Goal: Information Seeking & Learning: Check status

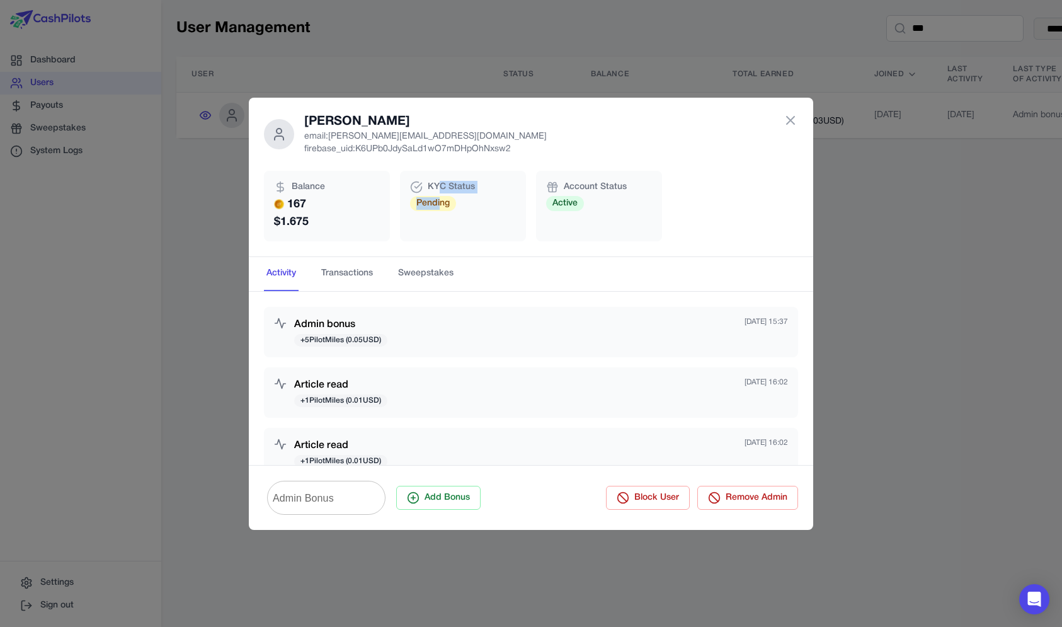
drag, startPoint x: 441, startPoint y: 198, endPoint x: 441, endPoint y: 181, distance: 17.0
click at [441, 181] on div "KYC Status Pending" at bounding box center [463, 206] width 126 height 71
drag, startPoint x: 432, startPoint y: 188, endPoint x: 433, endPoint y: 198, distance: 10.1
click at [433, 198] on div "KYC Status Pending" at bounding box center [463, 206] width 126 height 71
click at [449, 196] on span "Pending" at bounding box center [433, 203] width 46 height 15
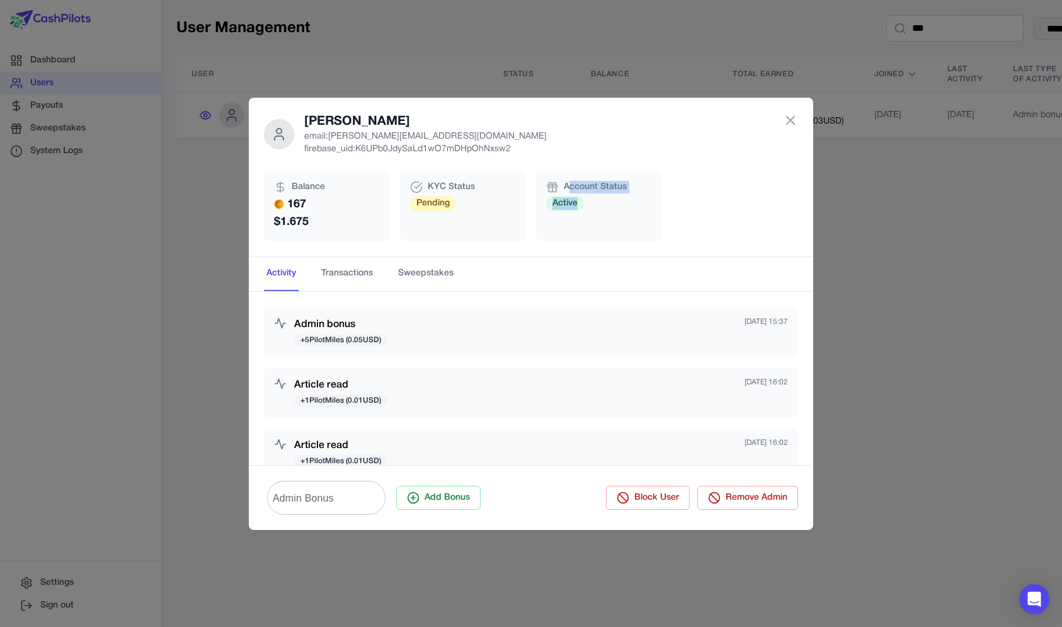
drag, startPoint x: 577, startPoint y: 202, endPoint x: 572, endPoint y: 190, distance: 12.4
click at [572, 190] on div "Account Status Active" at bounding box center [599, 206] width 126 height 71
drag, startPoint x: 572, startPoint y: 190, endPoint x: 353, endPoint y: 215, distance: 220.1
click at [553, 199] on div "Account Status Active" at bounding box center [599, 206] width 126 height 71
click at [302, 198] on p "167 $ 1.675" at bounding box center [327, 213] width 106 height 35
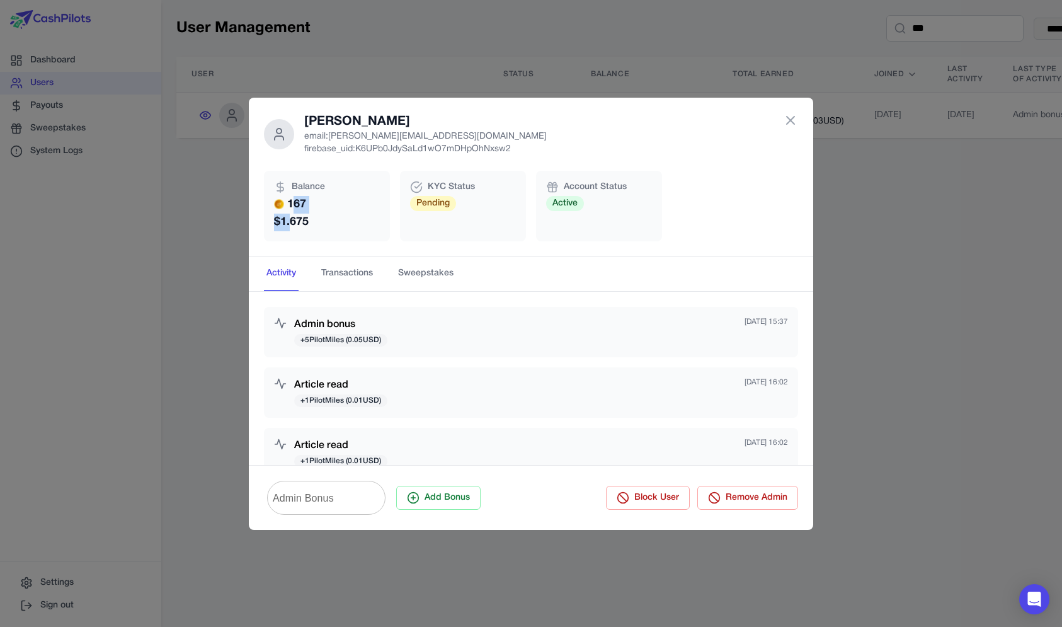
drag, startPoint x: 294, startPoint y: 219, endPoint x: 297, endPoint y: 226, distance: 7.4
click at [297, 226] on p "167 $ 1.675" at bounding box center [327, 213] width 106 height 35
click at [308, 221] on p "167 $ 1.675" at bounding box center [327, 213] width 106 height 35
drag, startPoint x: 299, startPoint y: 217, endPoint x: 295, endPoint y: 208, distance: 10.2
click at [295, 208] on p "167 $ 1.675" at bounding box center [327, 213] width 106 height 35
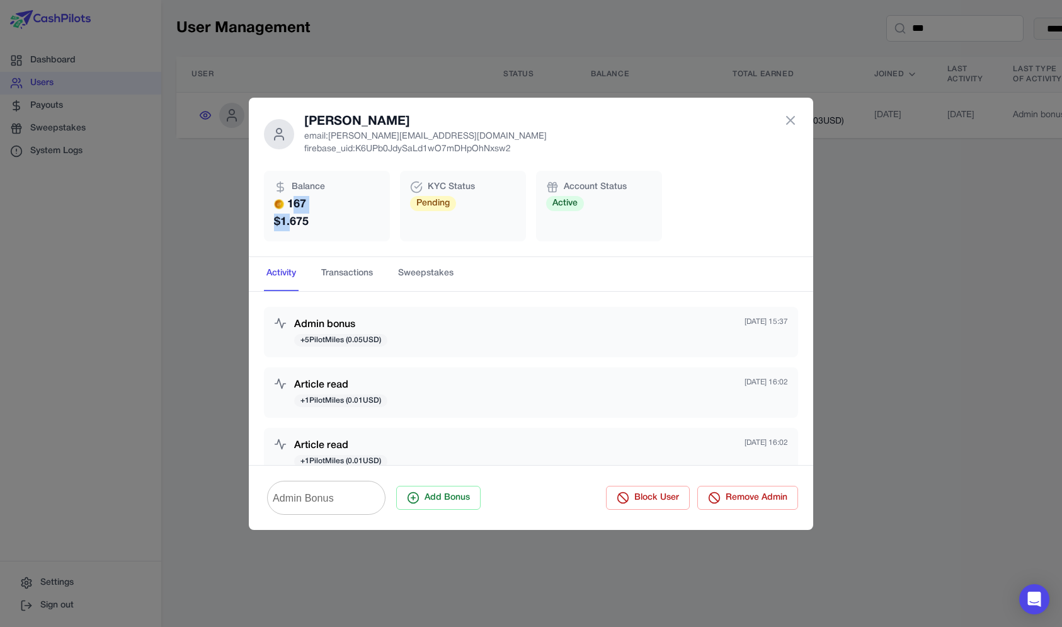
click at [299, 197] on p "167 $ 1.675" at bounding box center [327, 213] width 106 height 35
drag, startPoint x: 305, startPoint y: 188, endPoint x: 305, endPoint y: 200, distance: 11.3
click at [305, 200] on div "Balance 167 $ 1.675" at bounding box center [327, 206] width 126 height 71
click at [307, 192] on span "Balance" at bounding box center [308, 187] width 33 height 13
drag, startPoint x: 299, startPoint y: 190, endPoint x: 301, endPoint y: 202, distance: 11.4
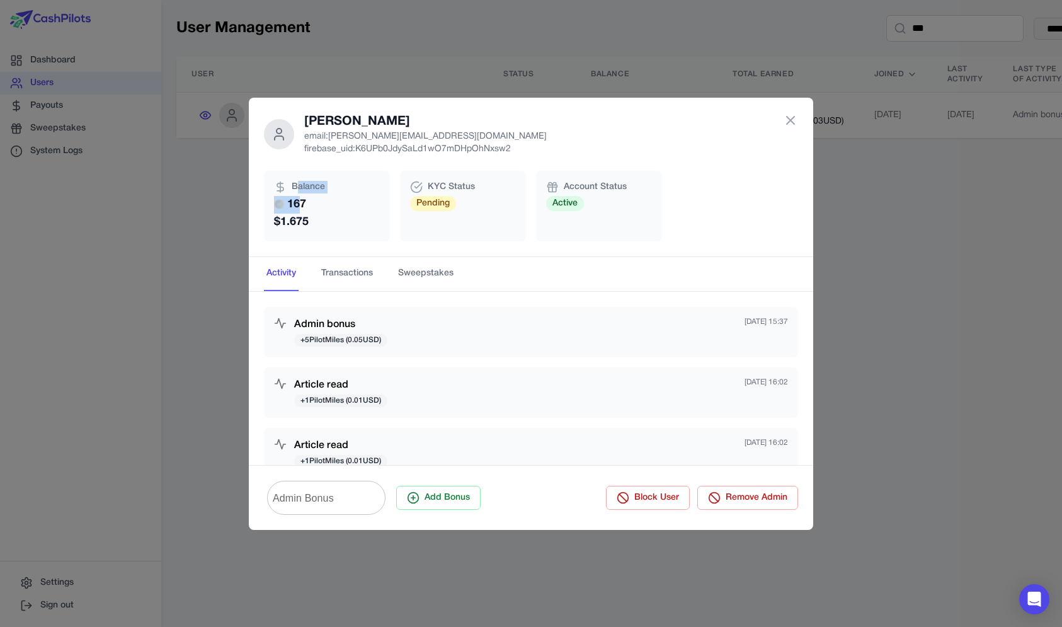
click at [301, 202] on div "Balance 167 $ 1.675" at bounding box center [327, 206] width 126 height 71
click at [325, 194] on div "Balance 167 $ 1.675" at bounding box center [327, 206] width 126 height 71
drag, startPoint x: 379, startPoint y: 135, endPoint x: 374, endPoint y: 145, distance: 11.3
click at [374, 145] on div "[PERSON_NAME] email: [PERSON_NAME][EMAIL_ADDRESS][DOMAIN_NAME] firebase_uid: K6…" at bounding box center [425, 134] width 243 height 43
click at [374, 145] on p "firebase_uid: K6UPb0JdySaLd1wO7mDHpOhNxsw2" at bounding box center [425, 149] width 243 height 13
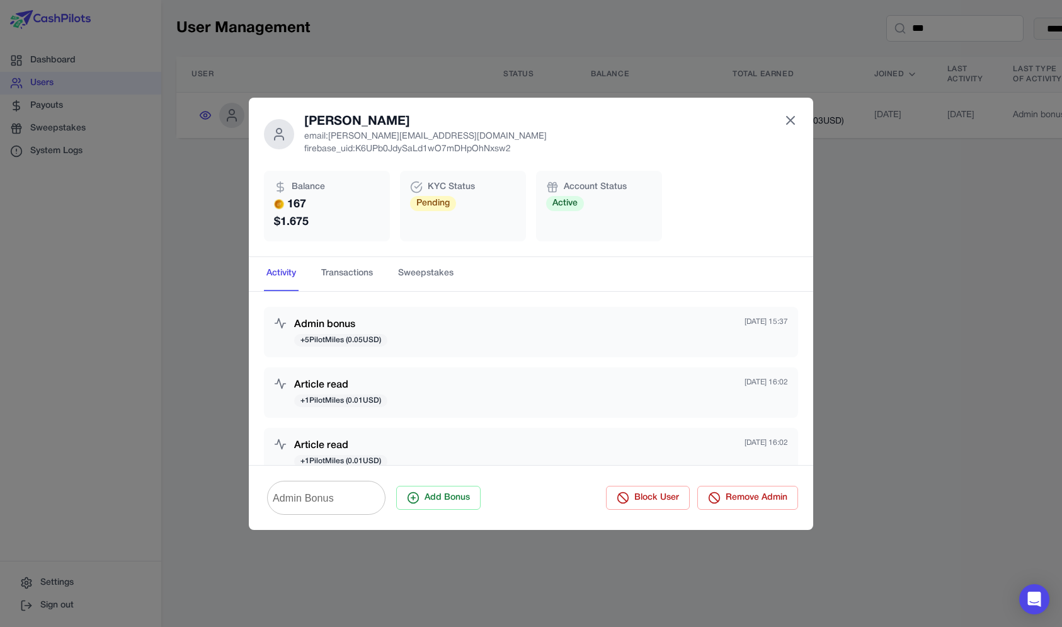
click at [791, 124] on icon at bounding box center [790, 120] width 15 height 15
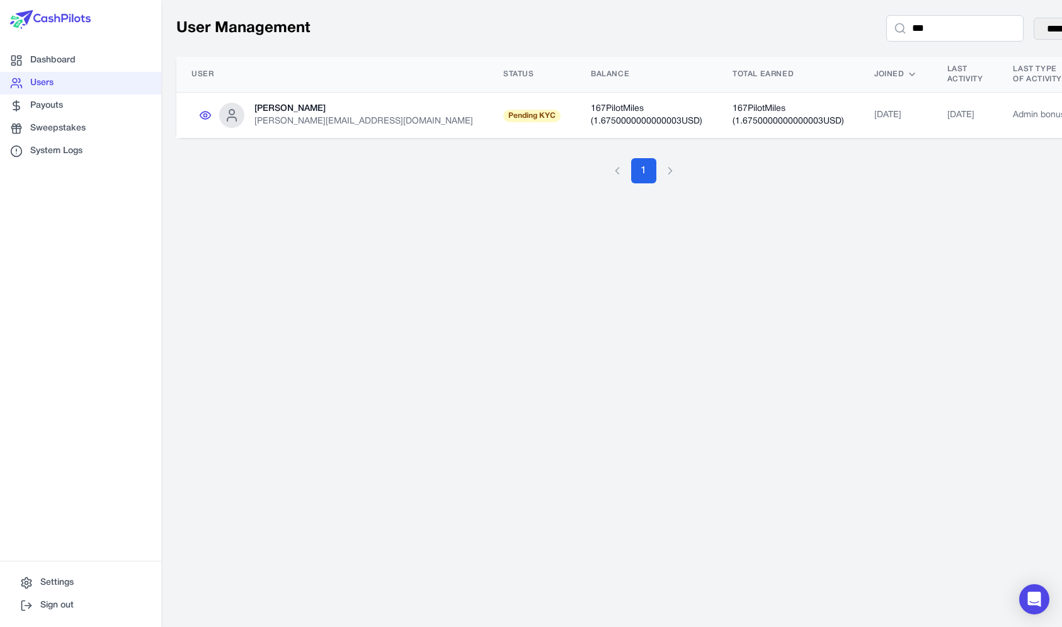
click at [351, 112] on td "[PERSON_NAME] [PERSON_NAME][EMAIL_ADDRESS][DOMAIN_NAME]" at bounding box center [332, 116] width 312 height 46
click at [276, 118] on div "[PERSON_NAME] [PERSON_NAME][EMAIL_ADDRESS][DOMAIN_NAME]" at bounding box center [364, 115] width 219 height 25
click at [275, 118] on div "[PERSON_NAME][EMAIL_ADDRESS][DOMAIN_NAME]" at bounding box center [364, 121] width 219 height 13
